Goal: Task Accomplishment & Management: Complete application form

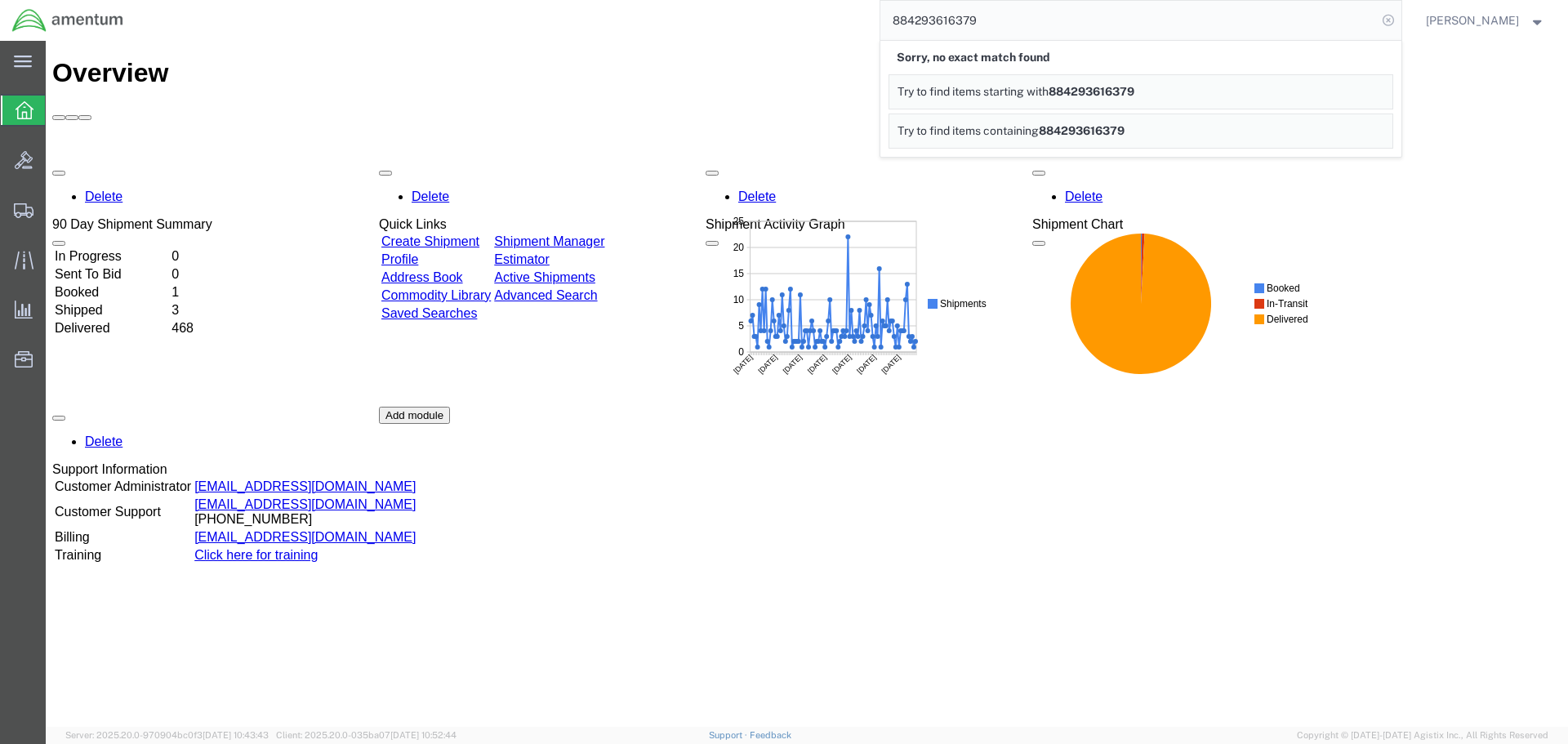
click at [1400, 17] on icon at bounding box center [1388, 20] width 23 height 23
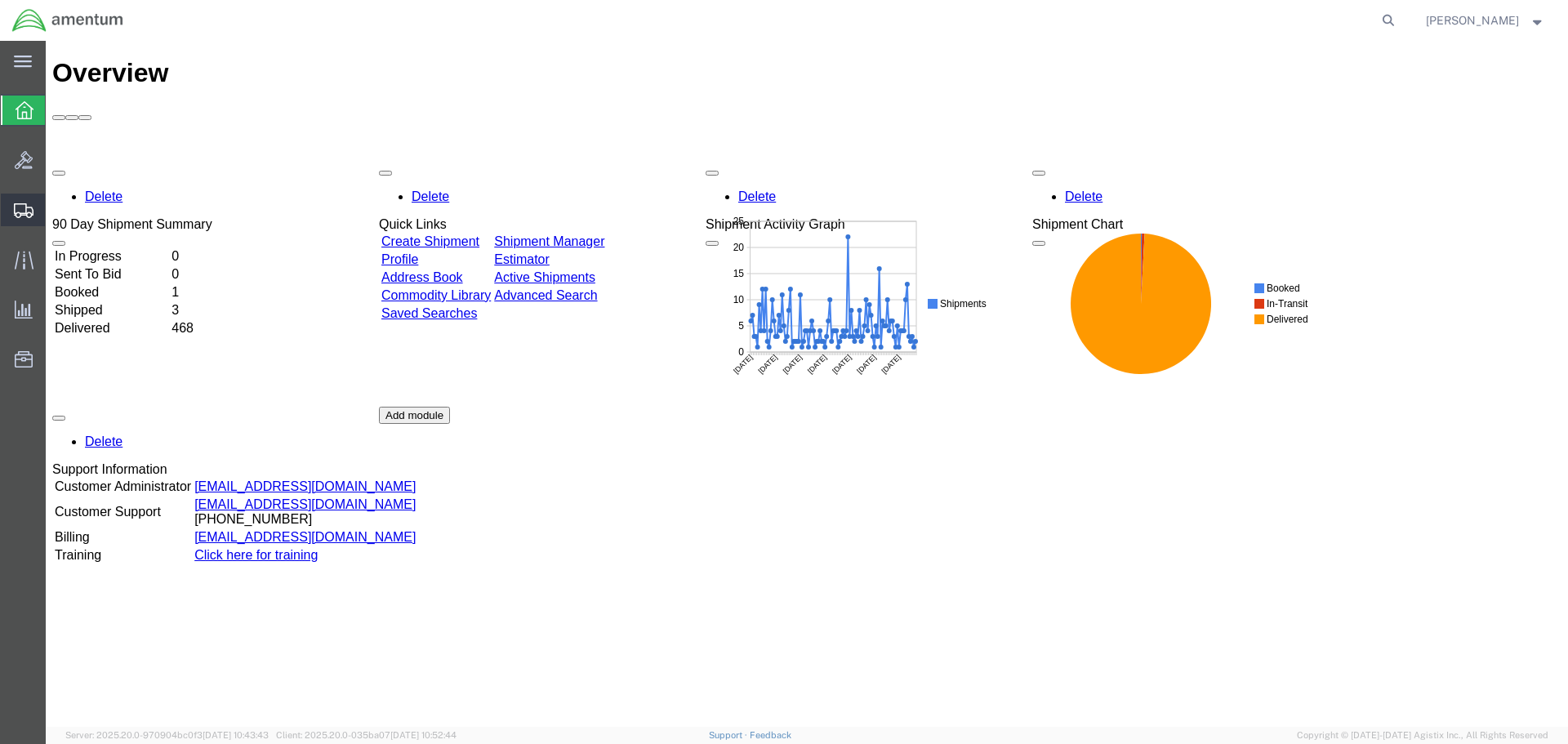
click at [0, 0] on span "Create Shipment" at bounding box center [0, 0] width 0 height 0
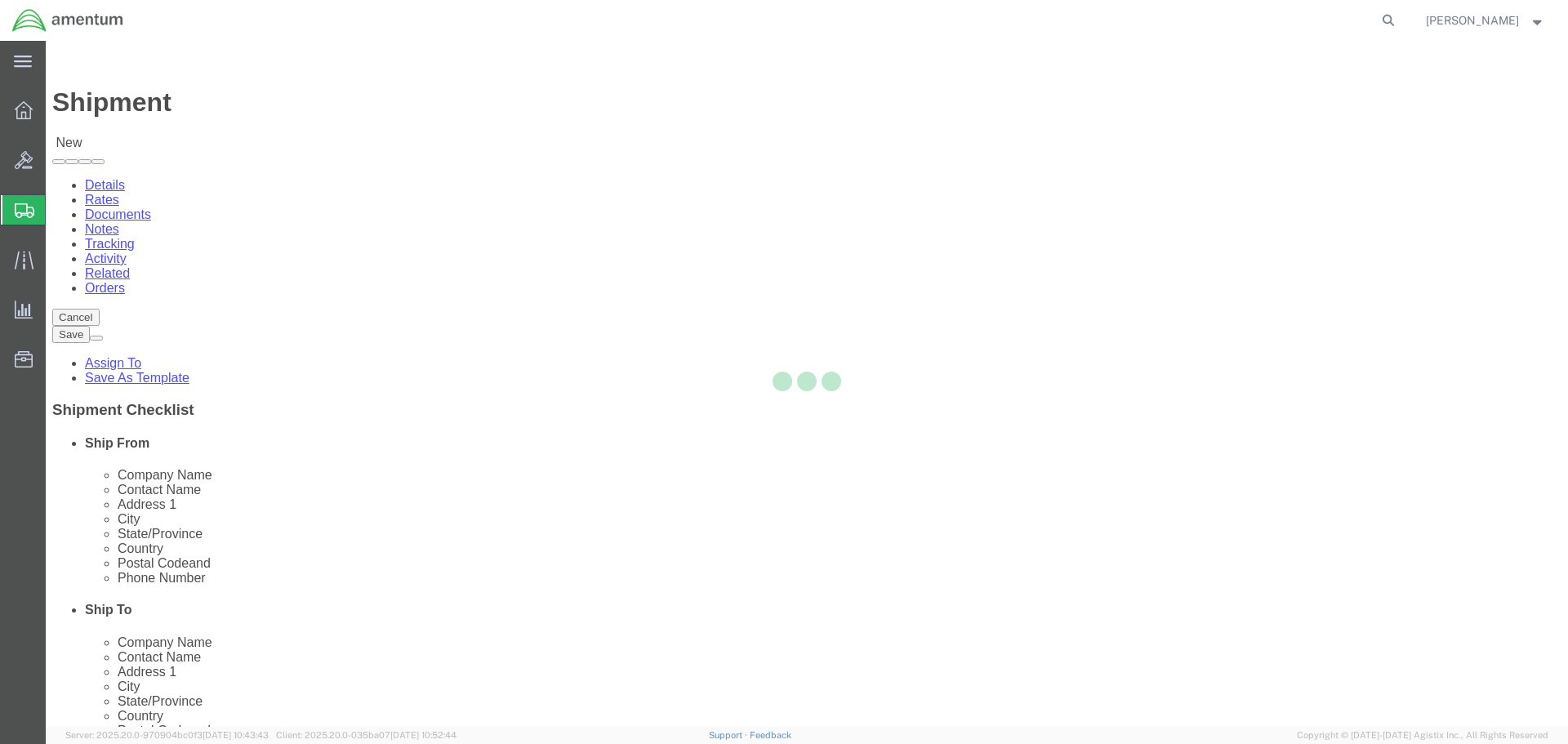
select select
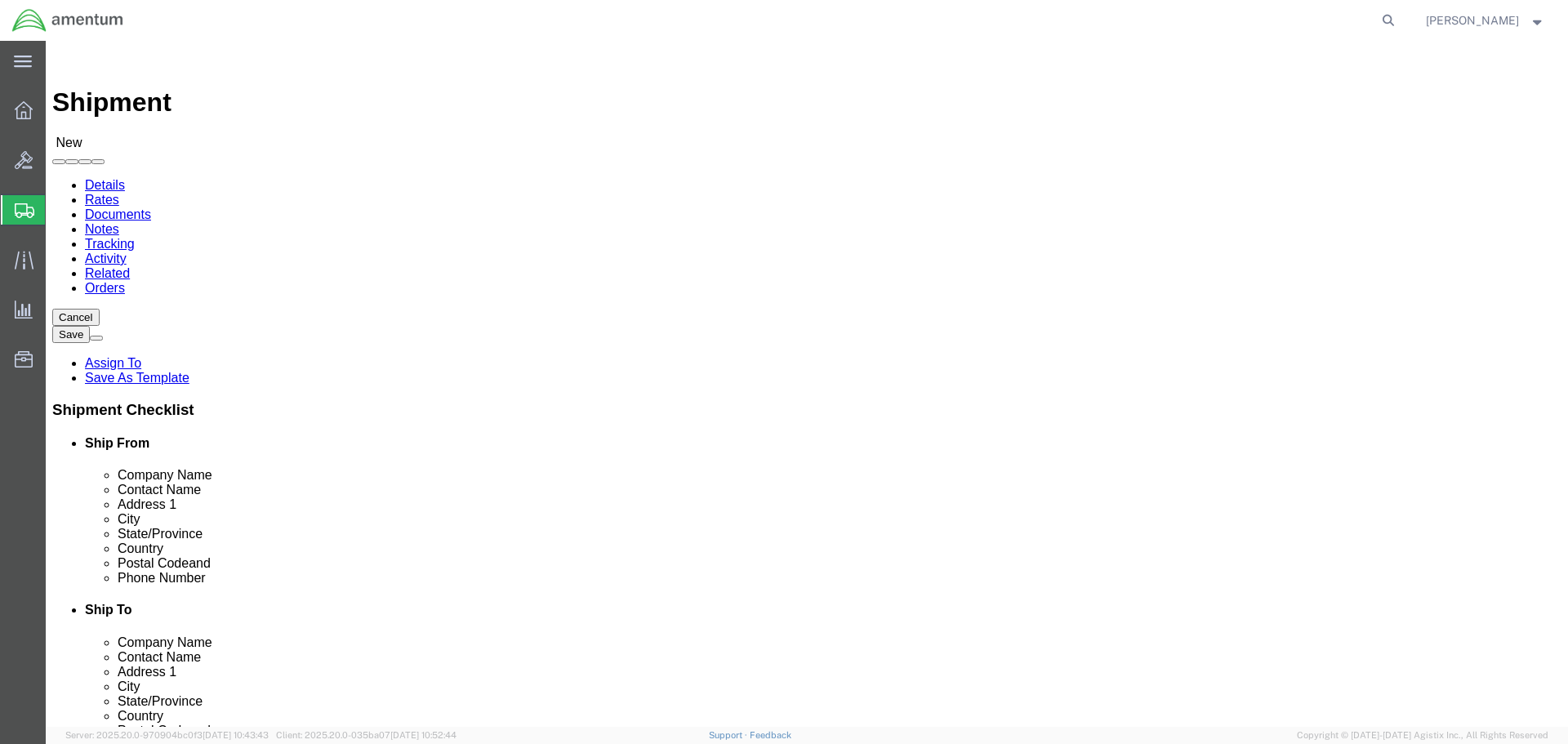
select select "MYPROFILE"
select select "FL"
type input "dlr"
select select "49937"
select select "[GEOGRAPHIC_DATA]"
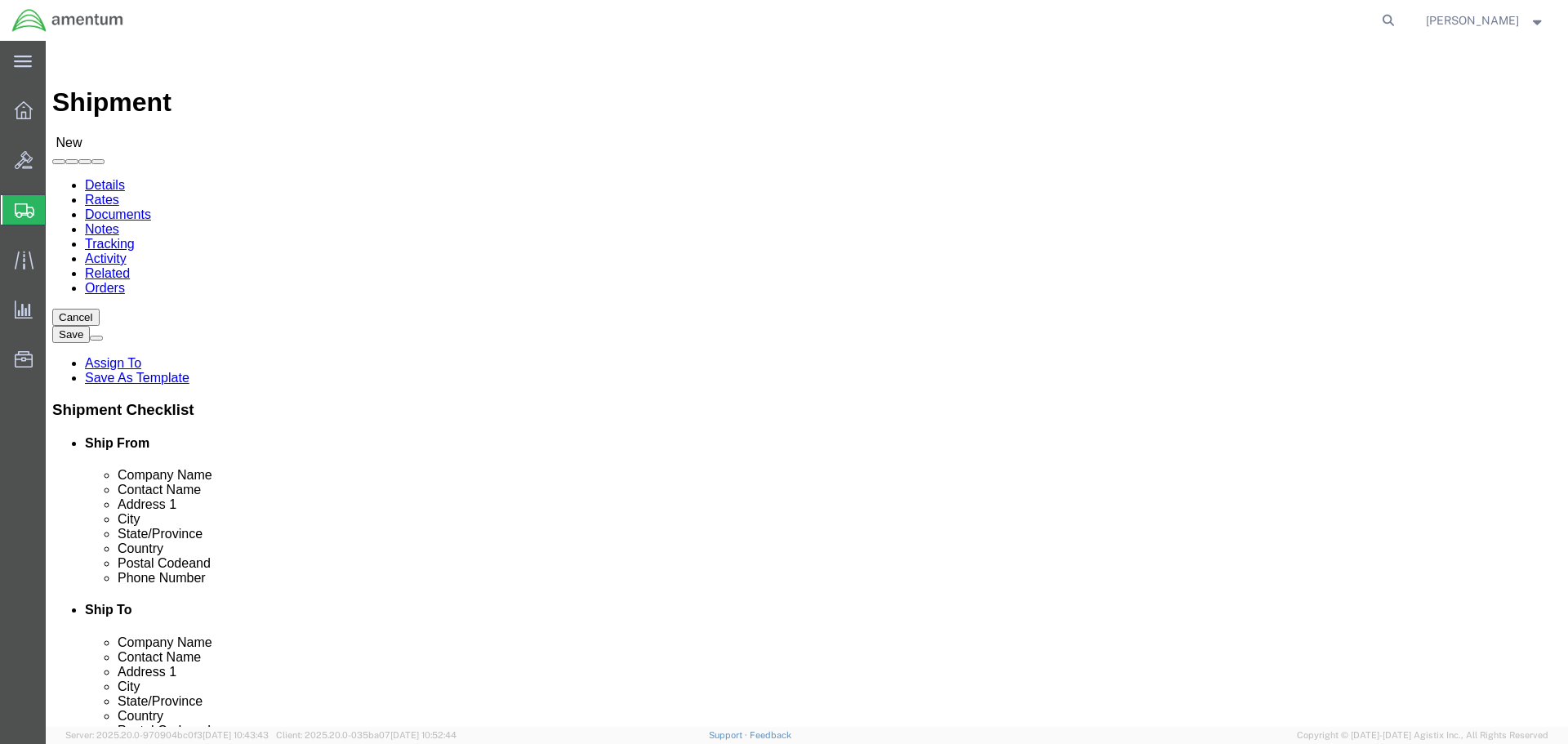
click input "text"
type input "[PERSON_NAME]"
click label "Address 1"
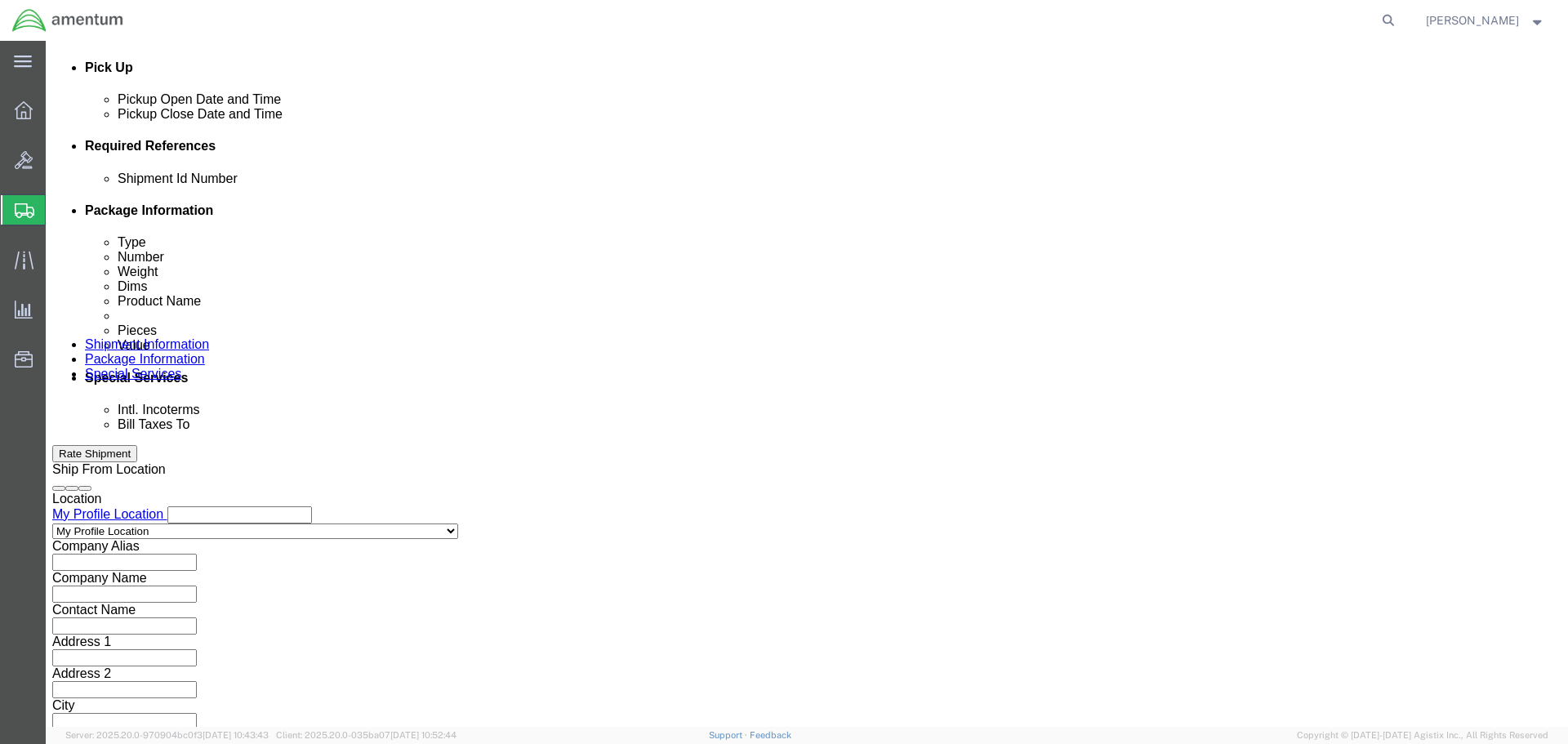
scroll to position [717, 0]
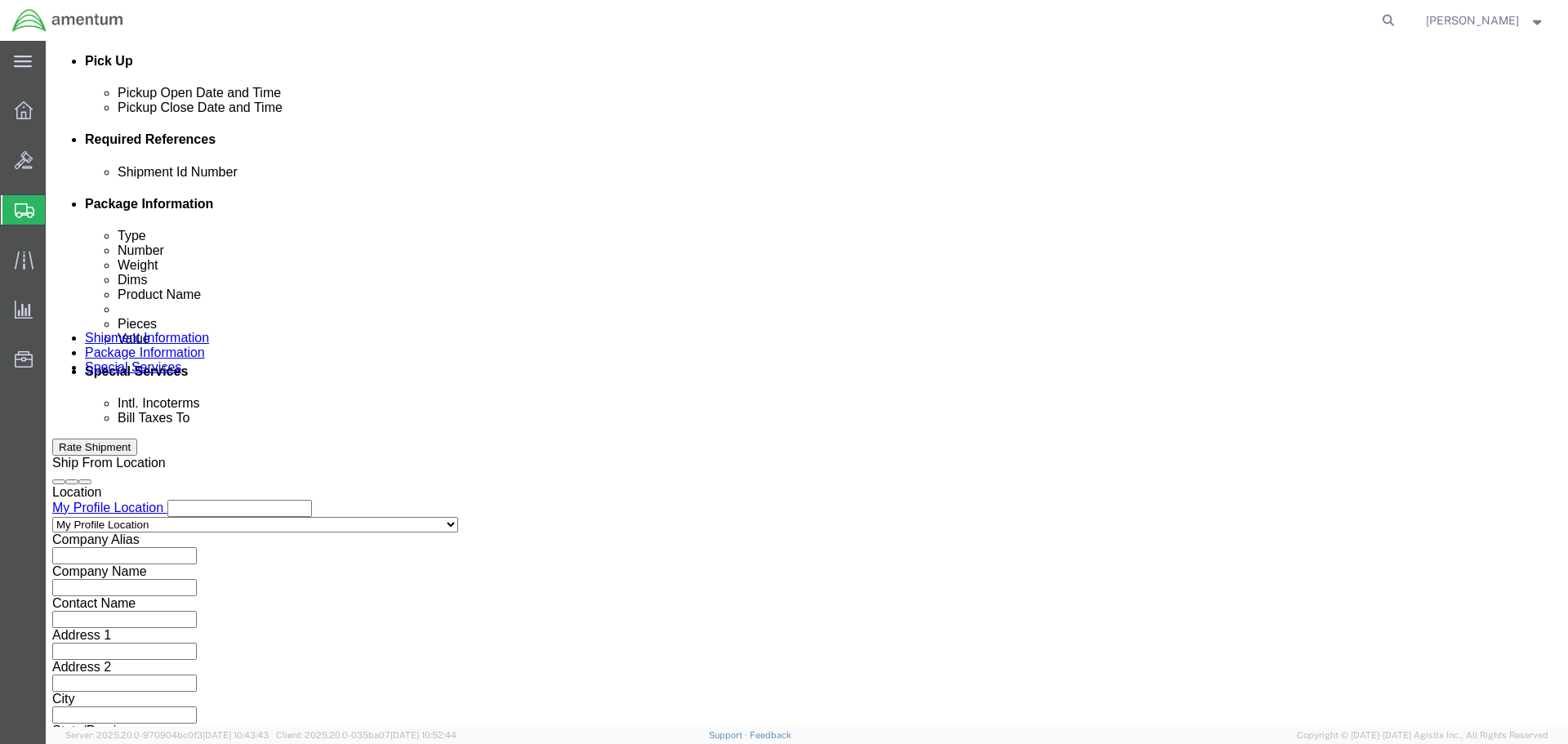
click input "text"
type input "HCU to DLR"
click div "Shipment Id Number HCU to DLR Select Account Type Activity ID Airline Appointme…"
click button "Add reference"
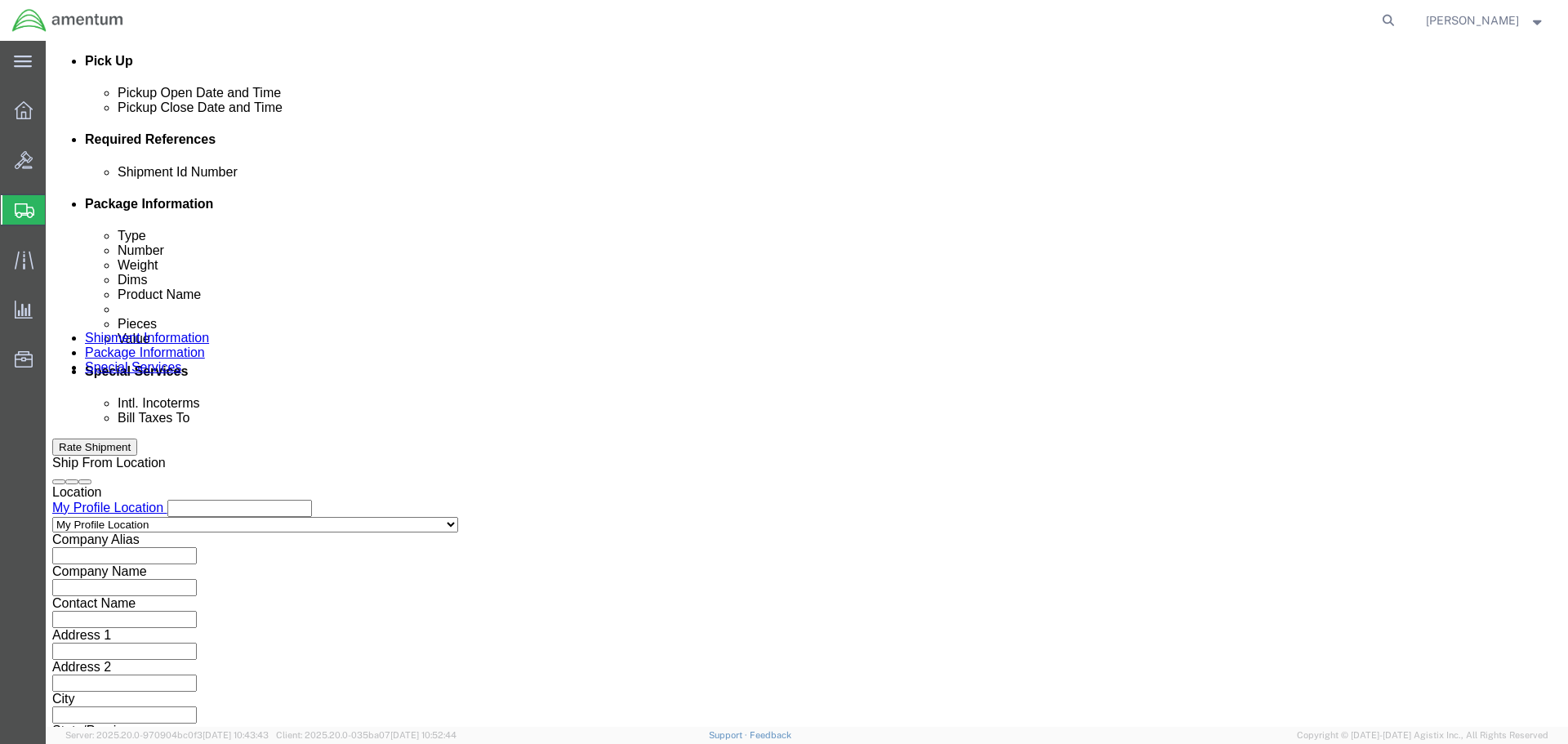
click button "Add reference"
click select "Select Account Type Activity ID Airline Appointment Number ASN Batch Request # …"
click input "text"
click select "Select Account Type Activity ID Airline Appointment Number ASN Batch Request # …"
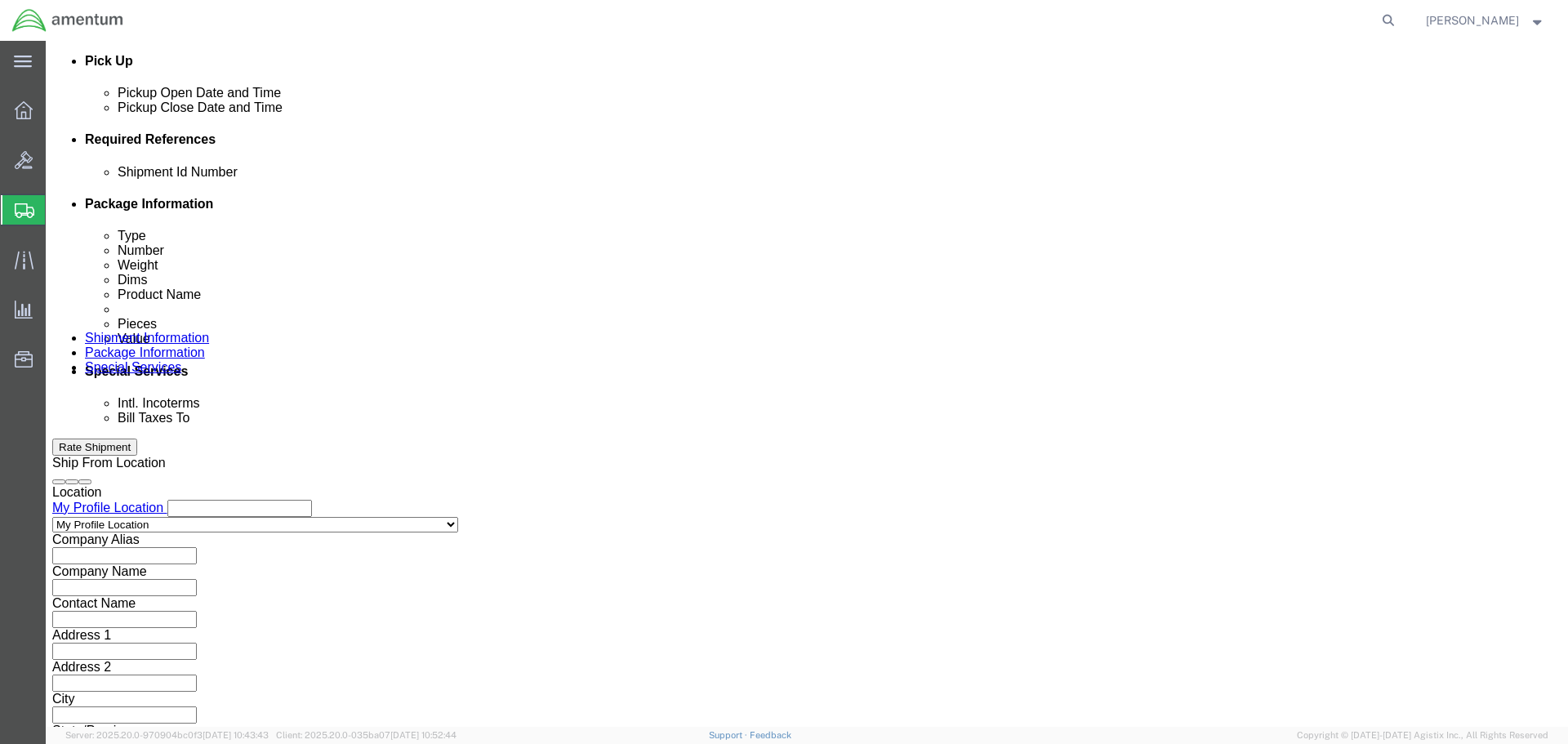
select select "PROJNUM"
click select "Select Account Type Activity ID Airline Appointment Number ASN Batch Request # …"
click input "text"
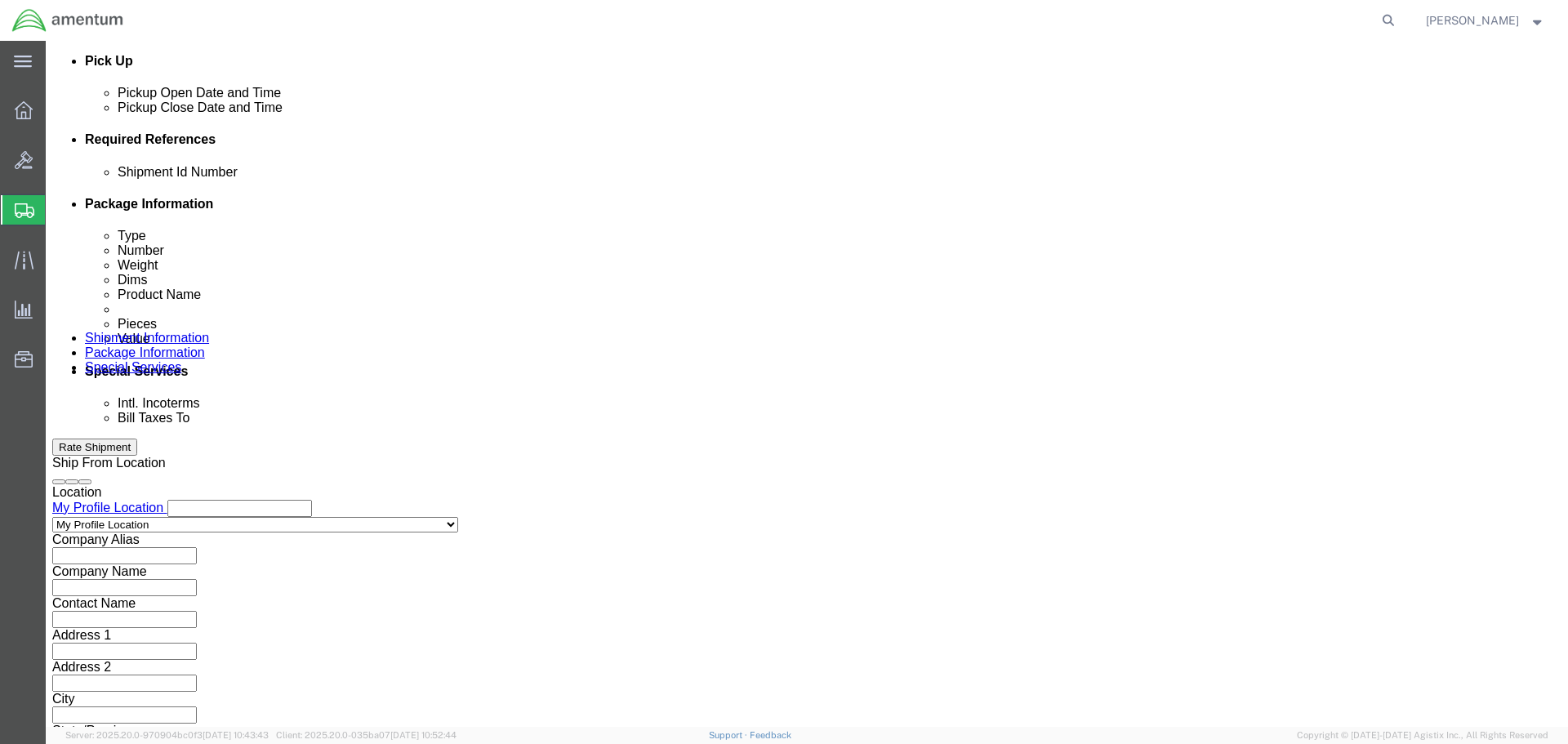
type input "6118.04.03.2219.000.SER.0000"
click div "References Add reference"
click select "Select Account Type Activity ID Airline Appointment Number ASN Batch Request # …"
select select "DEPT"
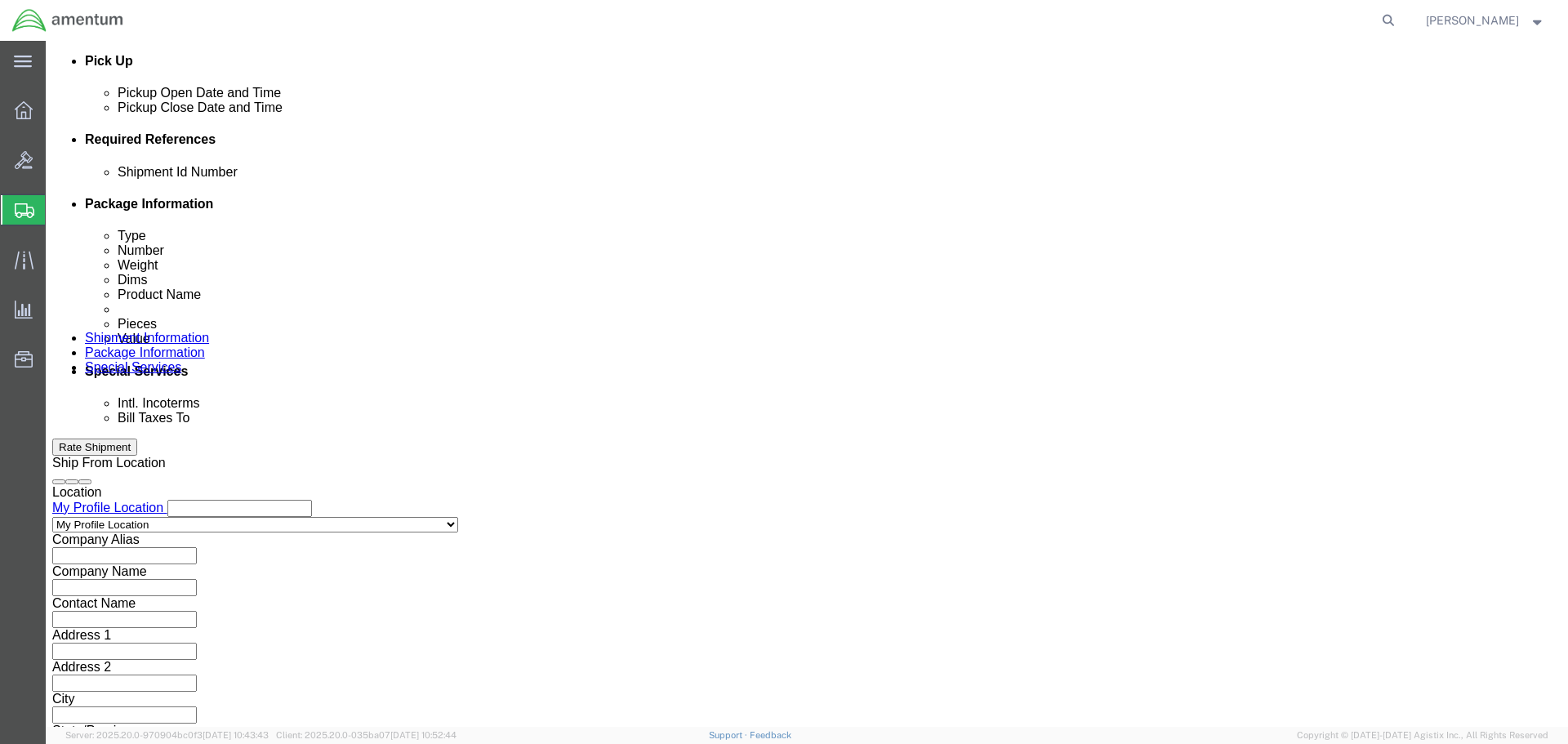
click select "Select Account Type Activity ID Airline Appointment Number ASN Batch Request # …"
click input "text"
type input "CBP"
click select "Select Account Type Activity ID Airline Appointment Number ASN Batch Request # …"
select select "CUSTREF"
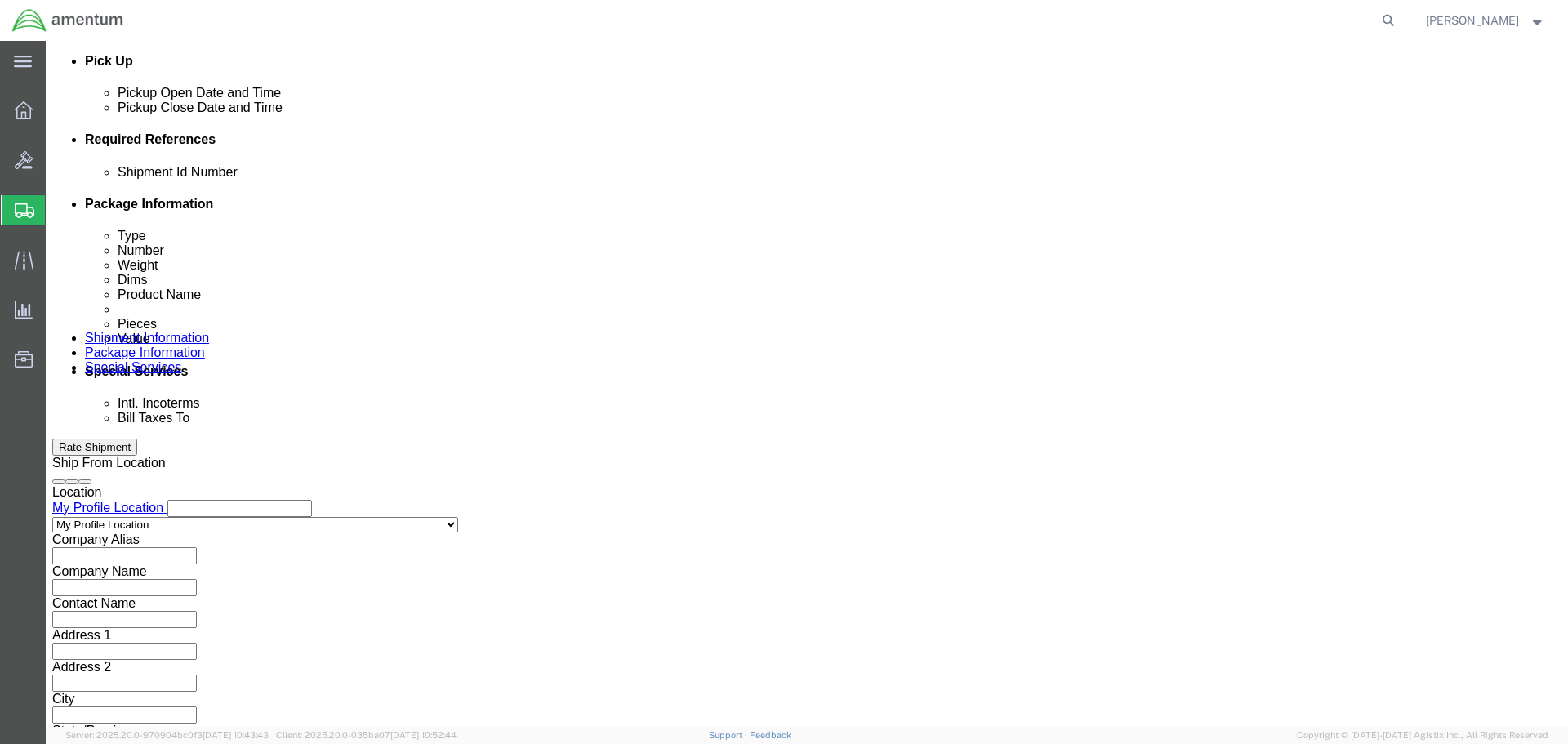
click select "Select Account Type Activity ID Airline Appointment Number ASN Batch Request # …"
click input "text"
type input "PDX300123"
click div "Shipment Id Number HCU to DLR Select Account Type Activity ID Airline Appointme…"
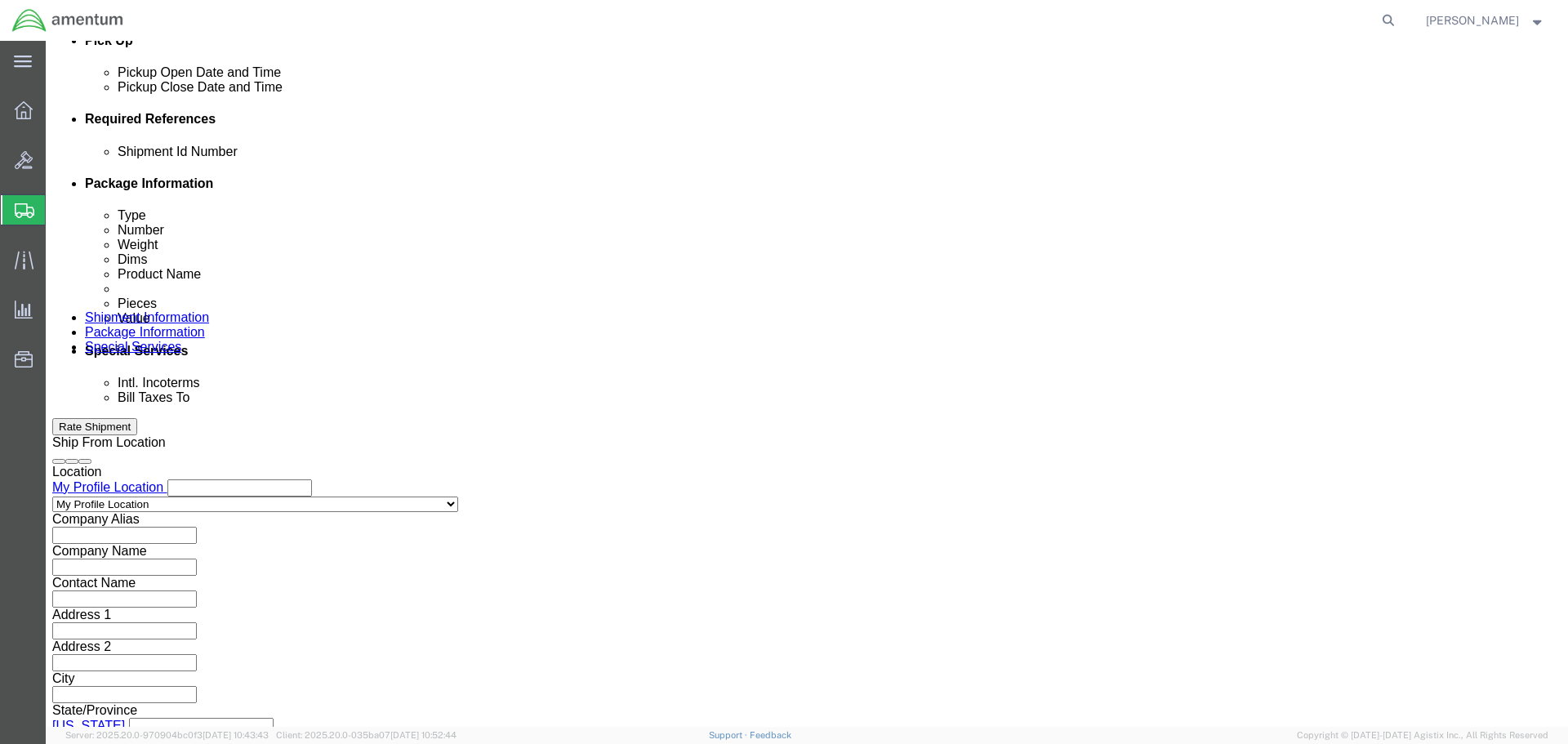
scroll to position [748, 0]
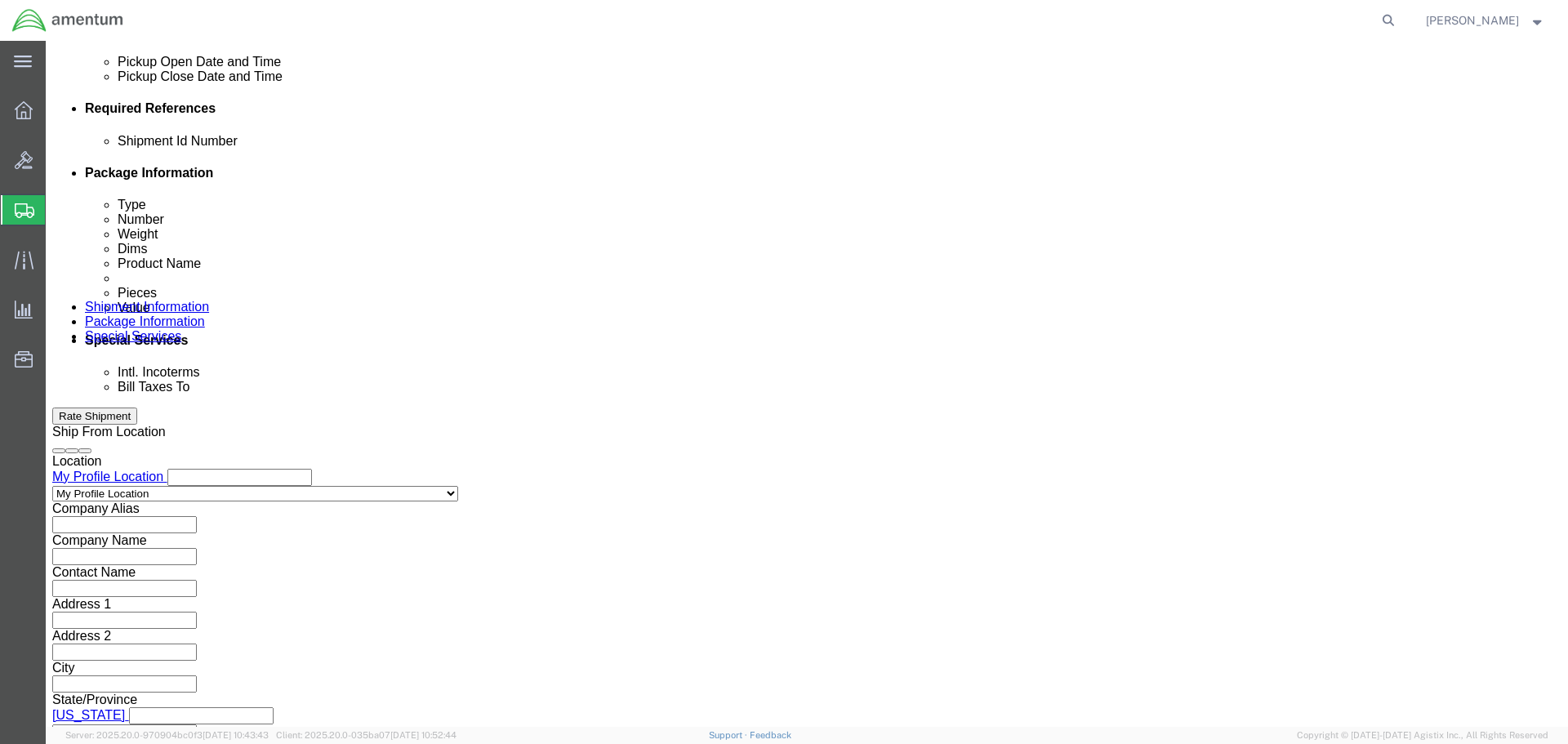
click button "Continue"
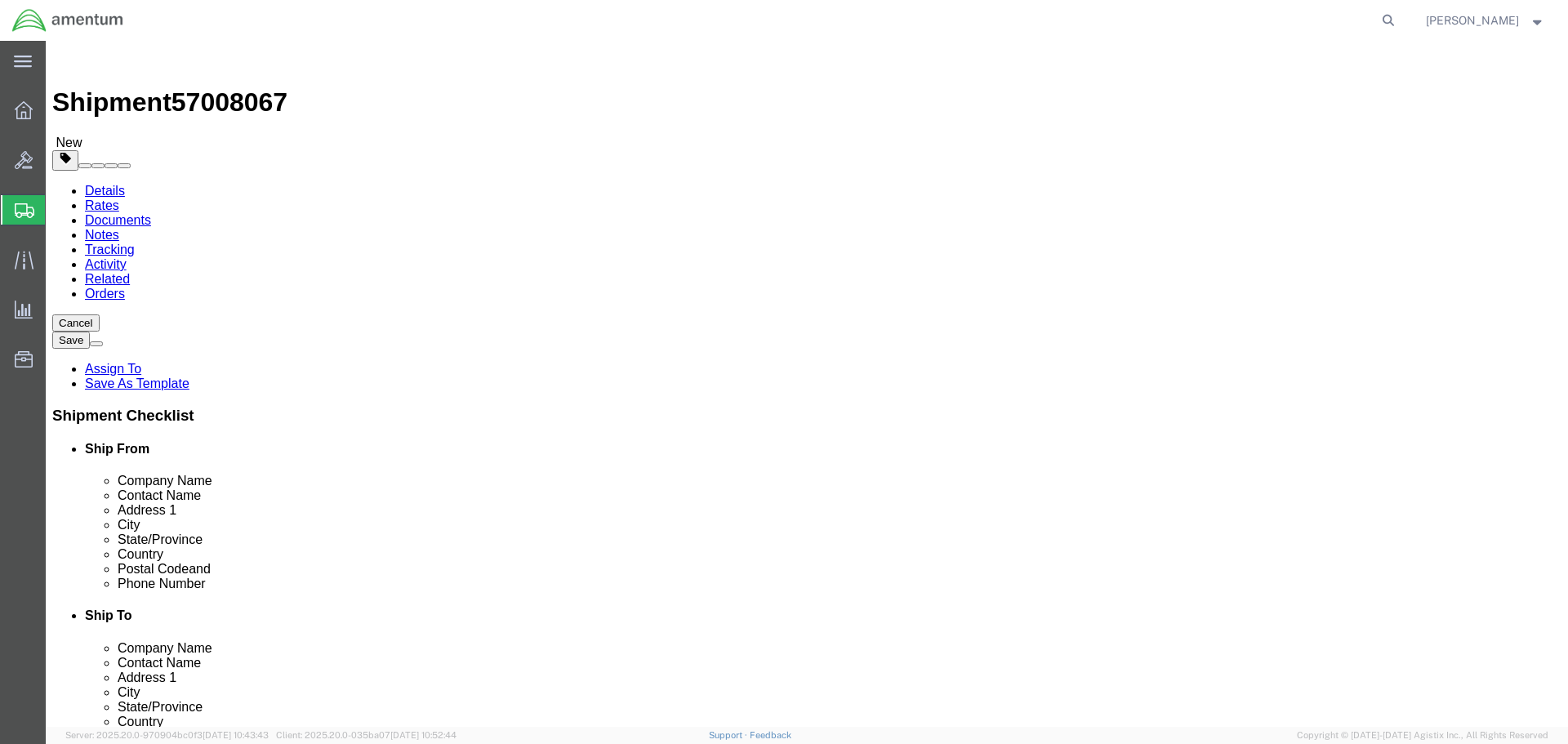
click select "Select BCK Boxes Bale(s) Basket(s) Bolt(s) Bottle(s) Buckets Bulk Bundle(s) Can…"
select select "YRPK"
click select "Select BCK Boxes Bale(s) Basket(s) Bolt(s) Bottle(s) Buckets Bulk Bundle(s) Can…"
click input "text"
type input "17"
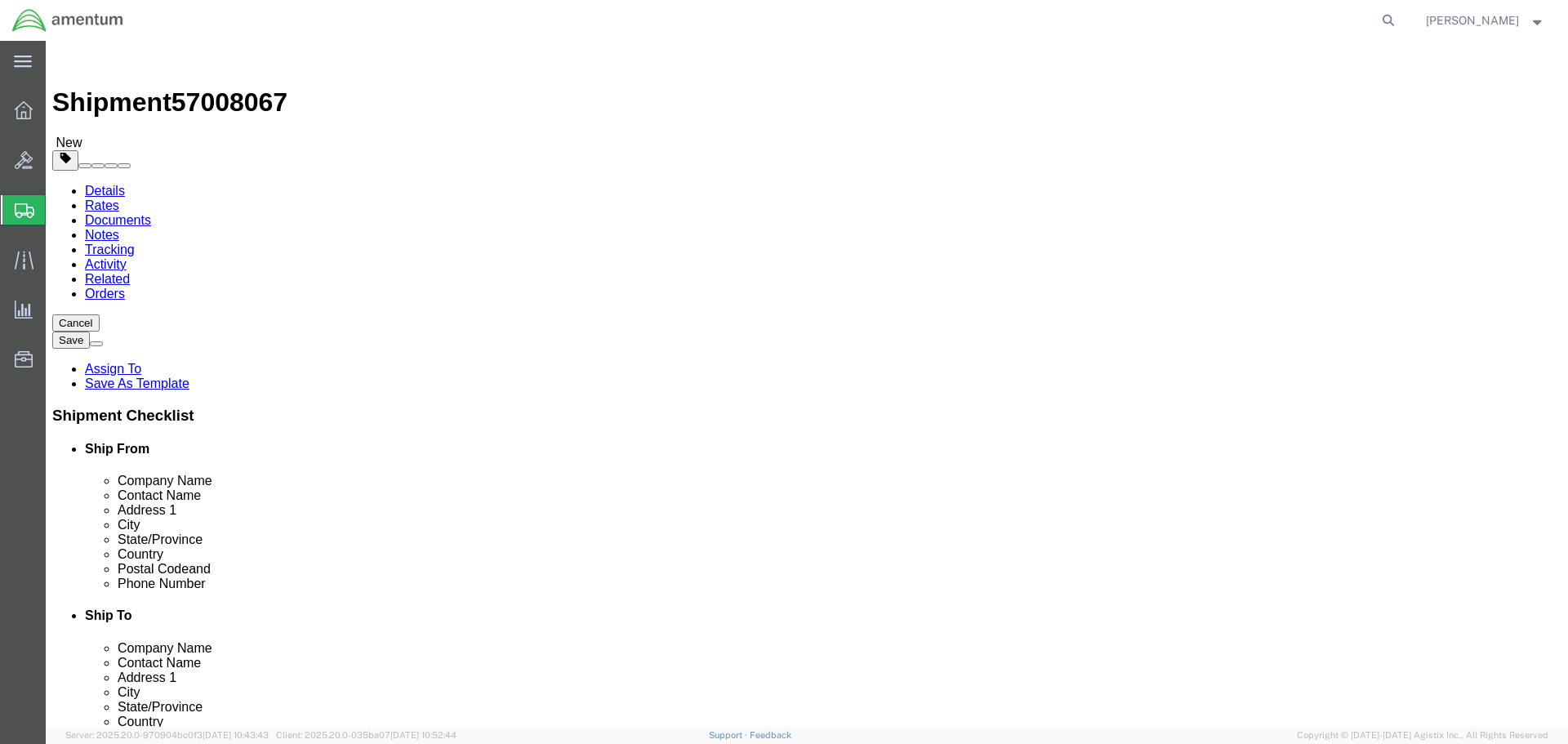
type input "13"
type input "7"
click div "1"
drag, startPoint x: 268, startPoint y: 380, endPoint x: 222, endPoint y: 394, distance: 48.1
click div "Package Type Select BCK Boxes Bale(s) Basket(s) Bolt(s) Bottle(s) Buckets Bulk …"
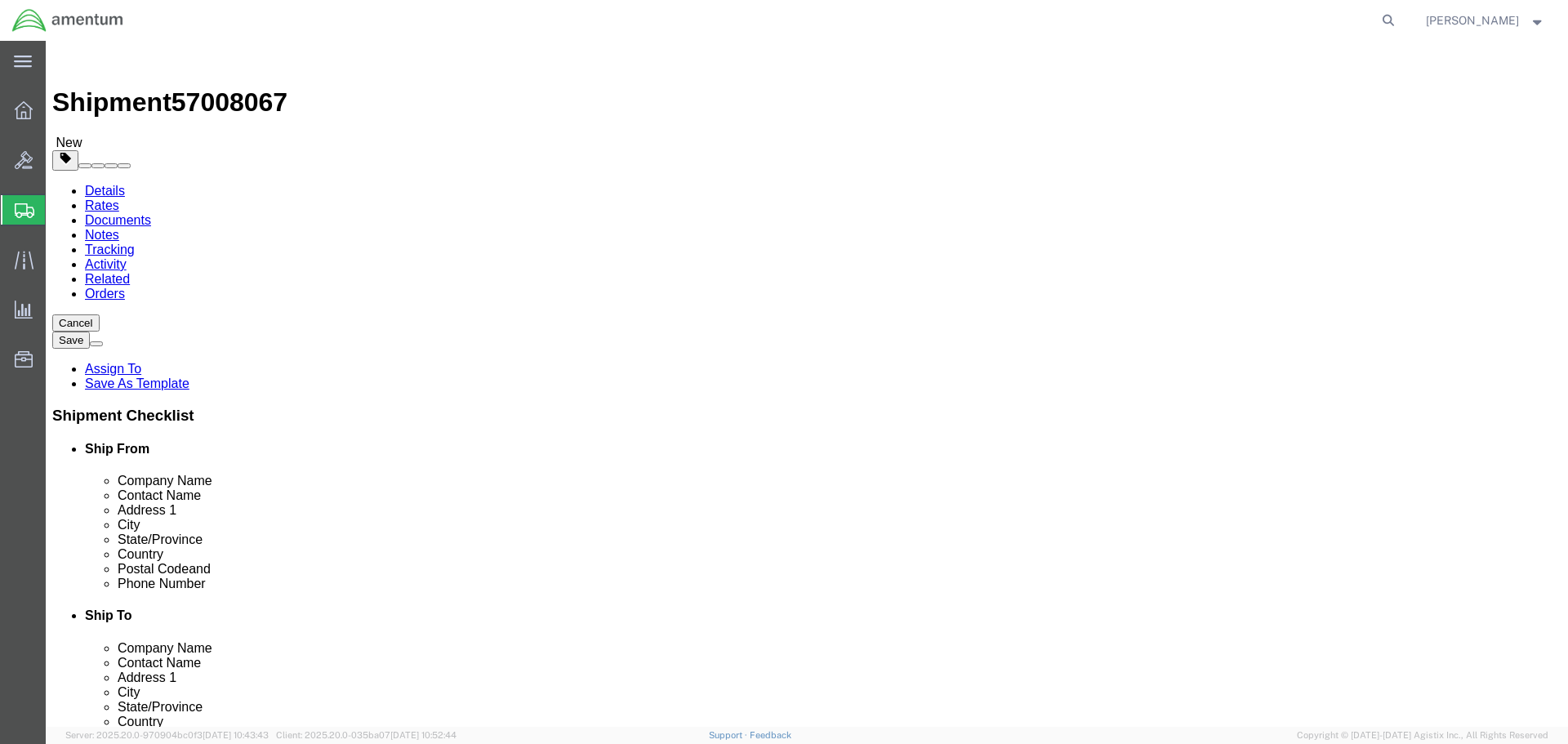
type input "8"
click ul
click link "Add Content"
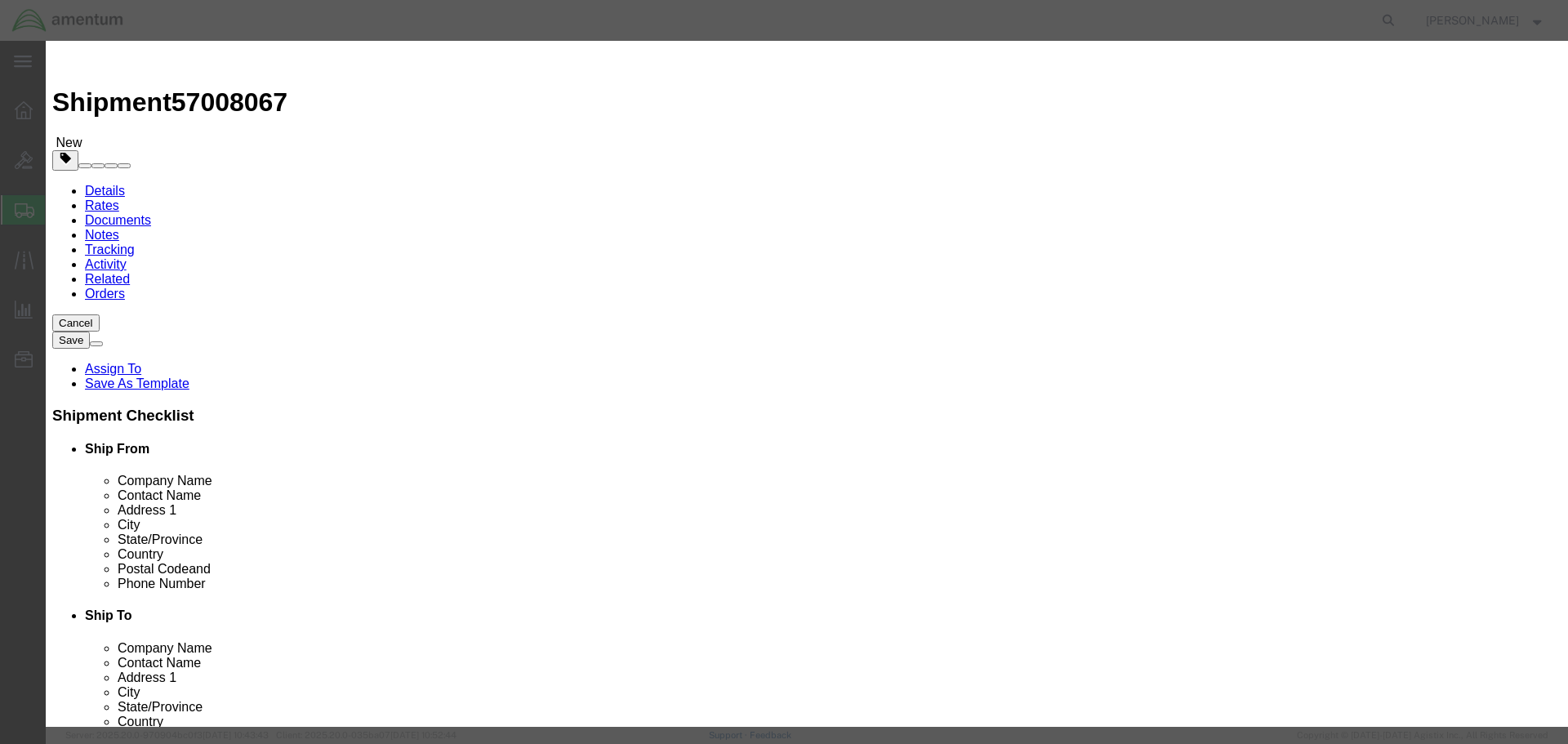
click input "text"
type input "HCU"
type input "1"
type input "10000"
select select "USD"
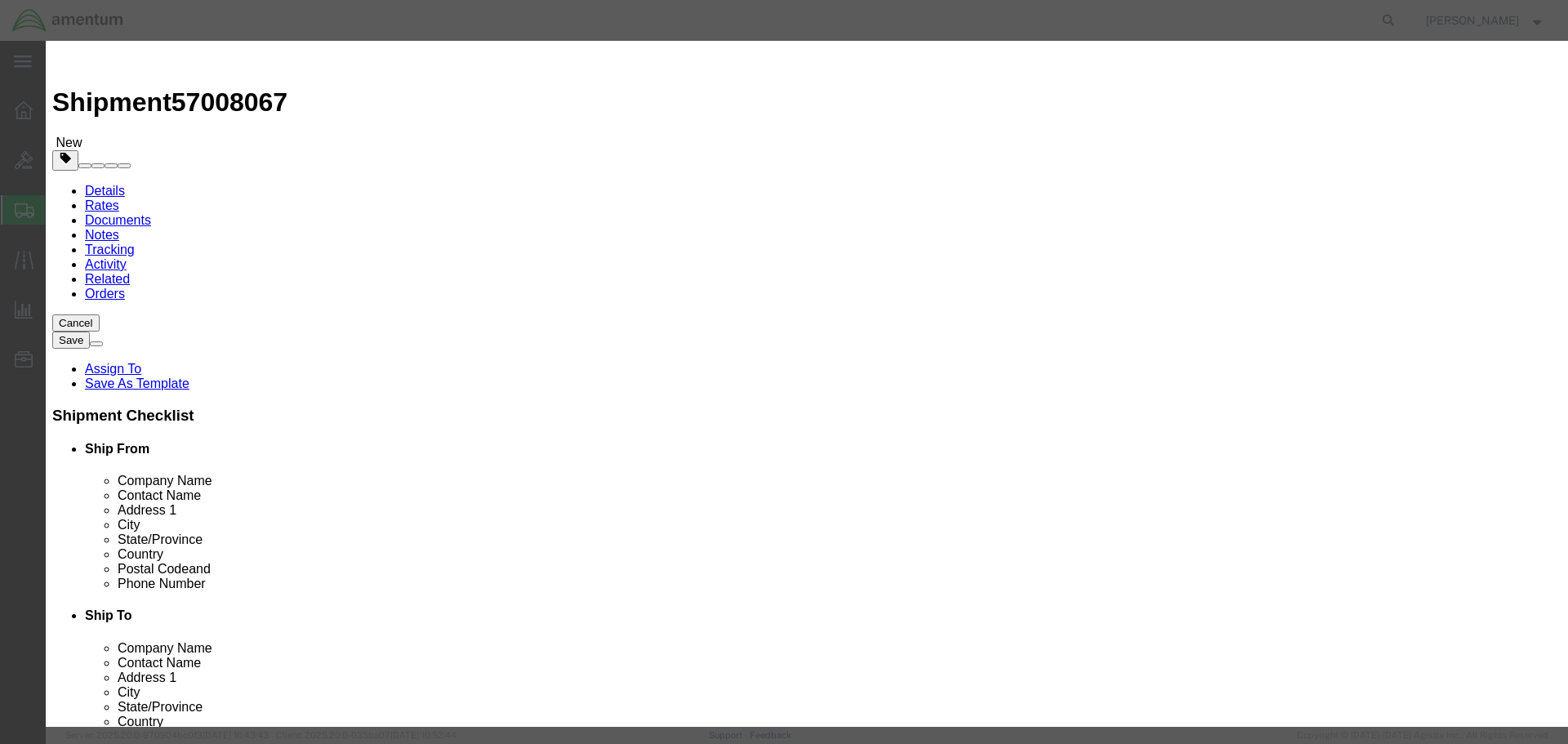
click button "Save & Close"
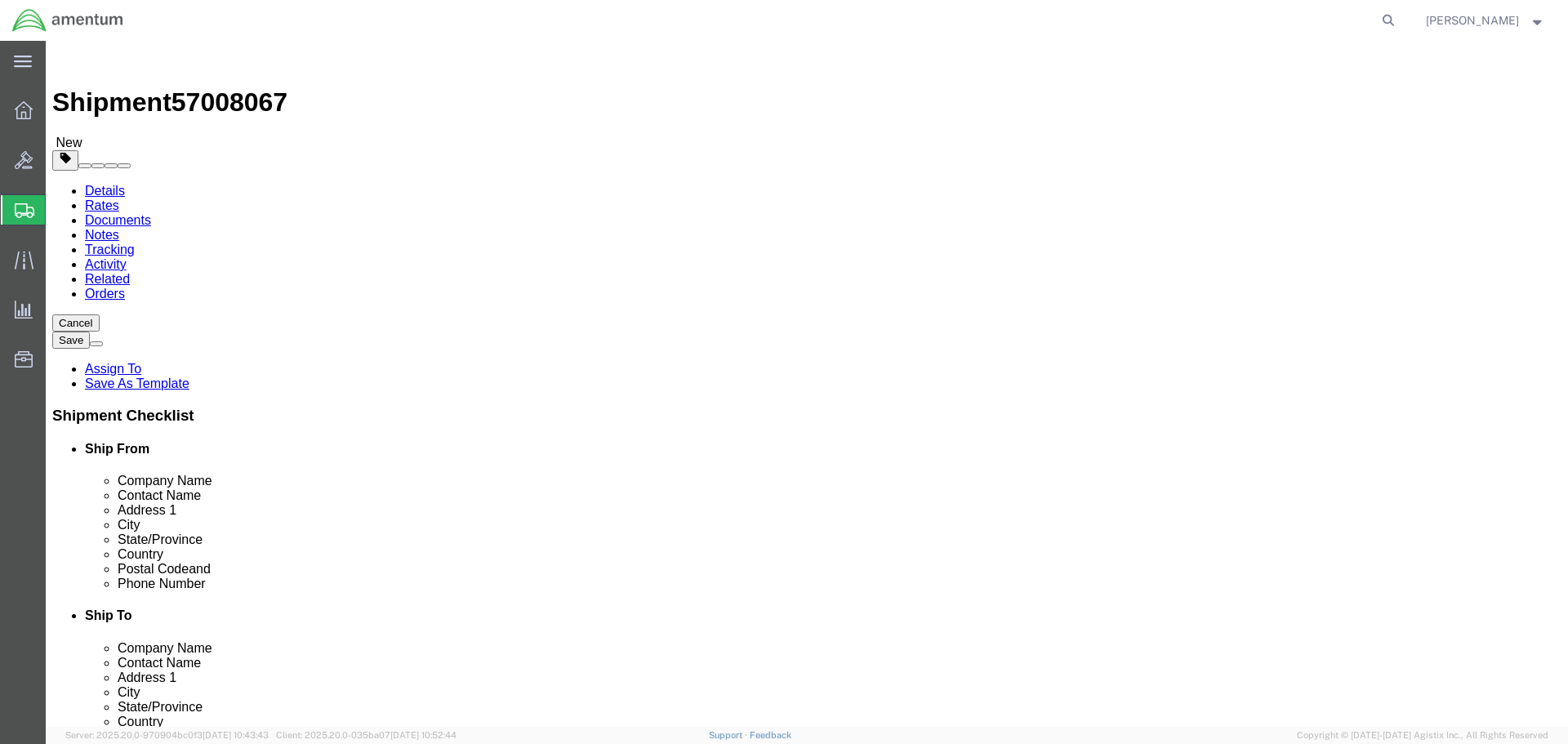
click button "Rate Shipment"
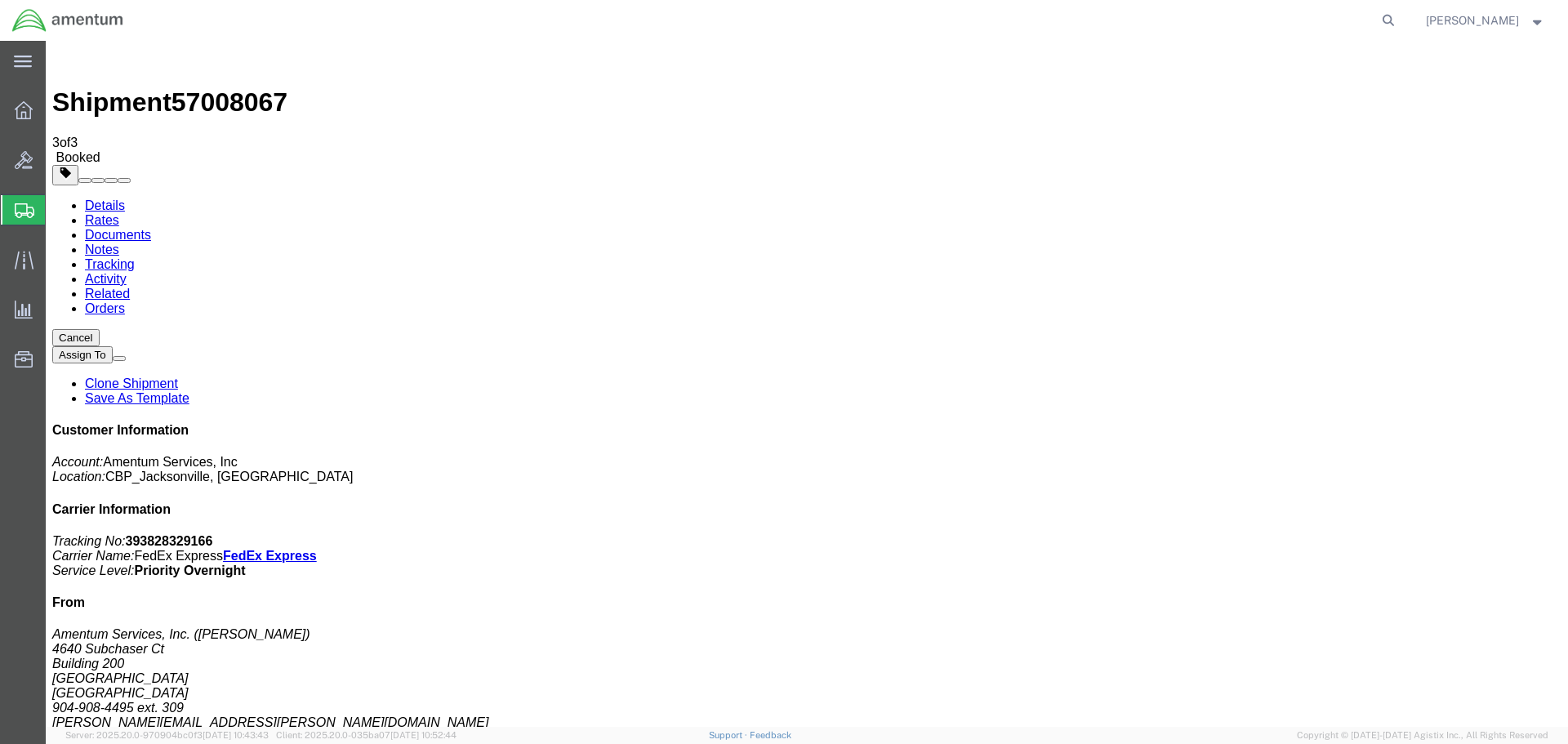
drag, startPoint x: 72, startPoint y: 262, endPoint x: 107, endPoint y: 279, distance: 38.9
checkbox input "true"
drag, startPoint x: 1339, startPoint y: 250, endPoint x: 1416, endPoint y: 246, distance: 77.1
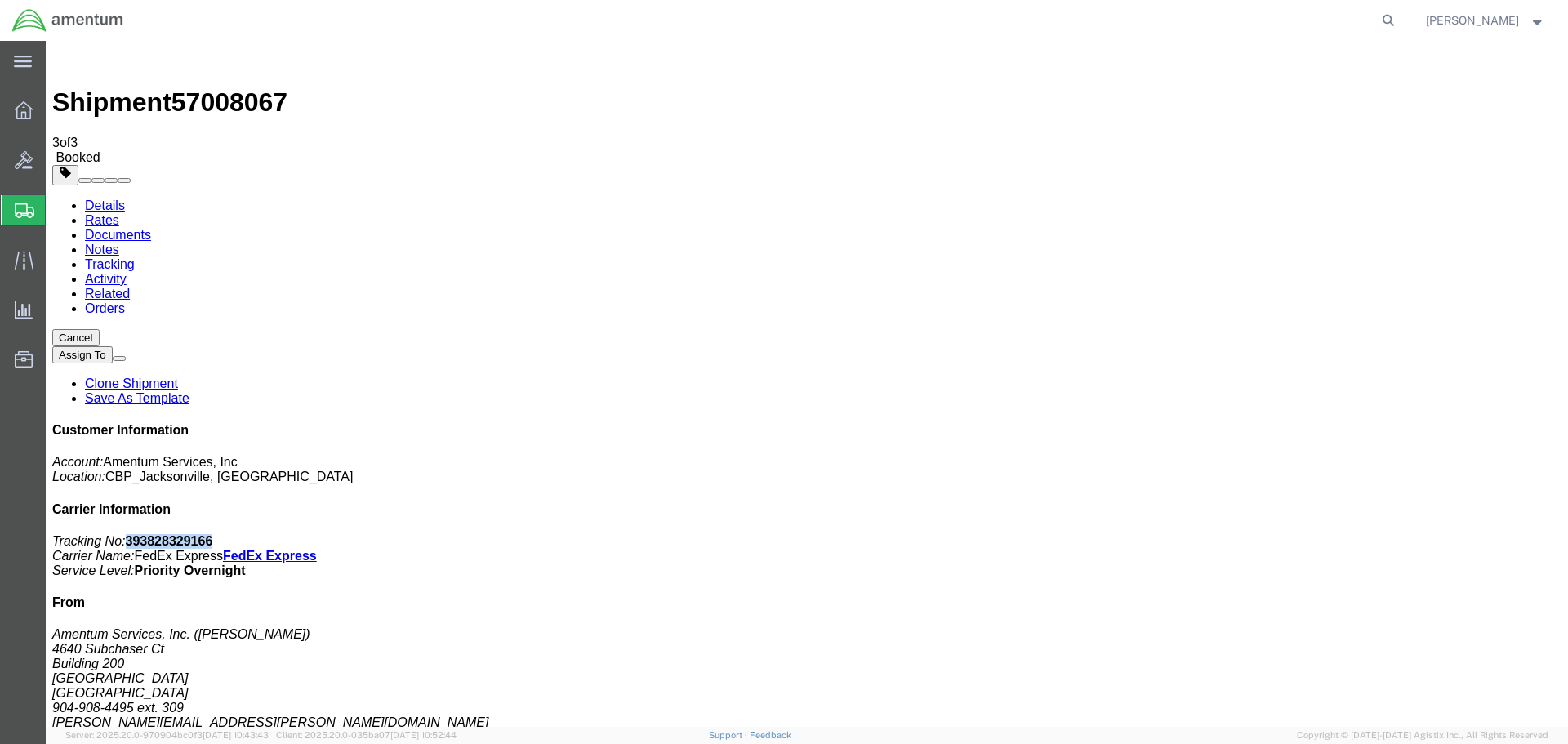
click at [1416, 535] on p "Tracking No: 393828329166 Carrier Name: FedEx Express FedEx Express Service Lev…" at bounding box center [807, 556] width 1509 height 44
copy b "393828329166"
drag, startPoint x: 1448, startPoint y: 286, endPoint x: 1260, endPoint y: 254, distance: 190.7
click at [1260, 423] on div "Customer Information Account: Amentum Services, Inc Location: CBP_Jacksonville,…" at bounding box center [807, 714] width 1509 height 582
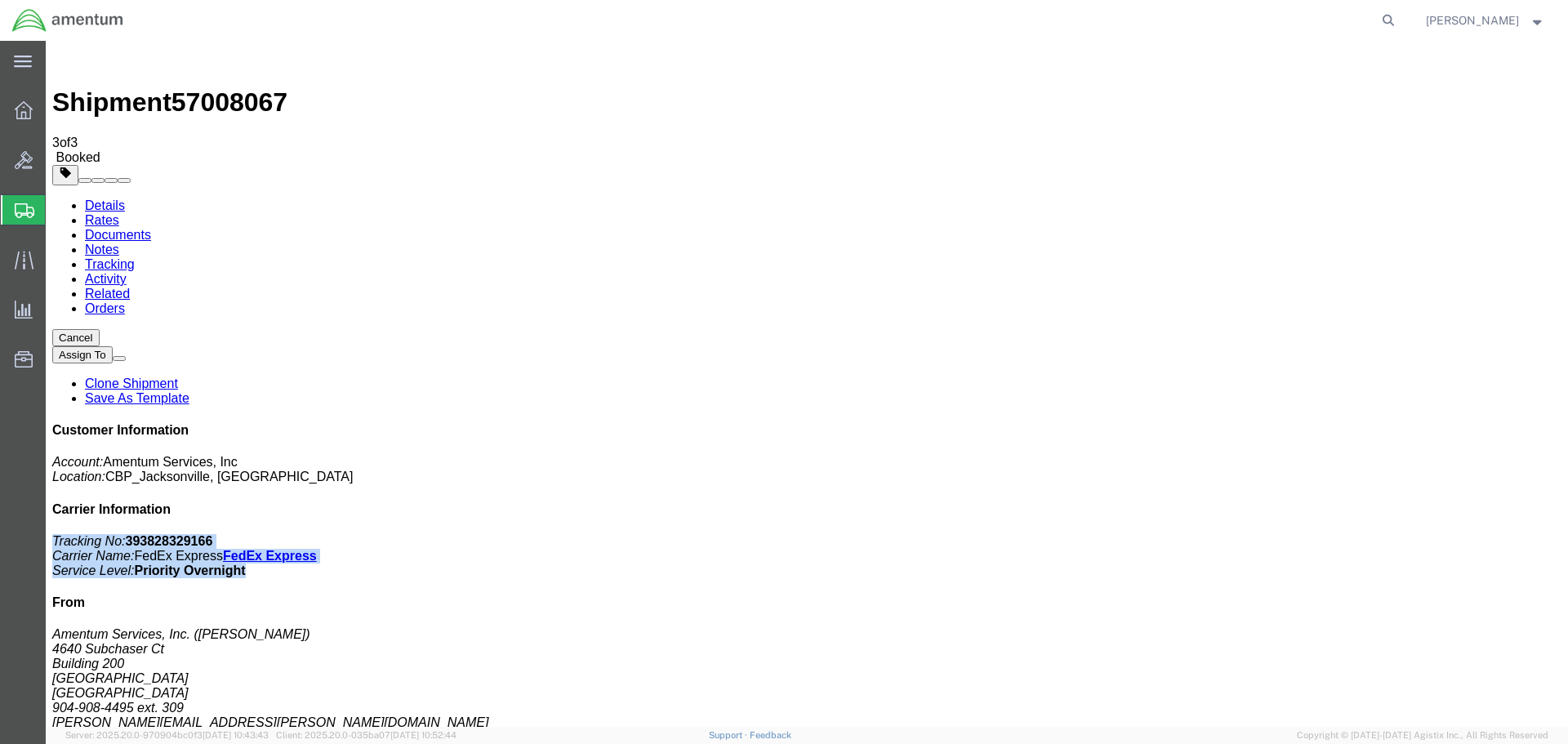
copy p "Tracking No: 393828329166 Carrier Name: FedEx Express FedEx Express Service Lev…"
